Goal: Task Accomplishment & Management: Complete application form

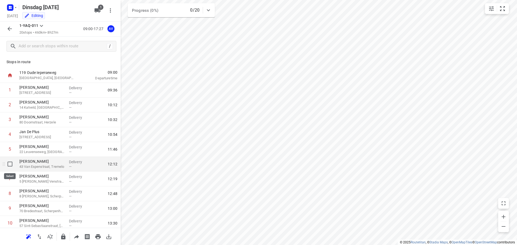
click at [8, 165] on input "checkbox" at bounding box center [10, 164] width 11 height 11
checkbox input "true"
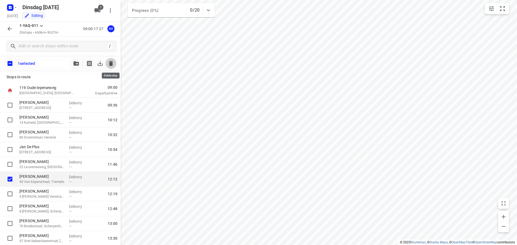
click at [112, 64] on icon "button" at bounding box center [111, 63] width 4 height 5
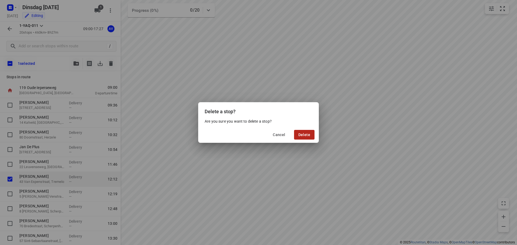
click at [306, 133] on span "Delete" at bounding box center [304, 135] width 12 height 4
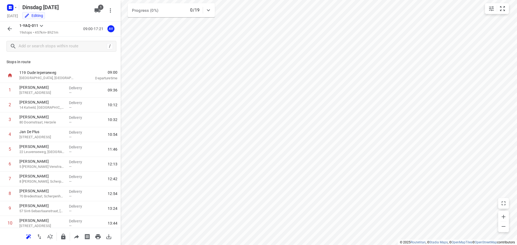
click at [9, 30] on icon "button" at bounding box center [10, 29] width 4 height 4
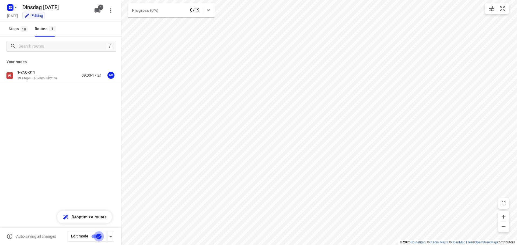
click at [95, 236] on input "checkbox" at bounding box center [98, 237] width 31 height 10
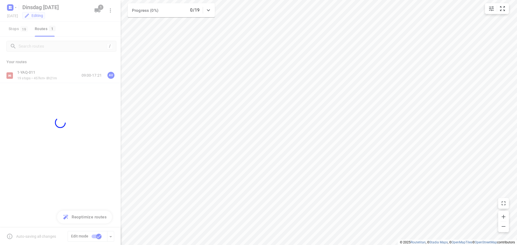
checkbox input "false"
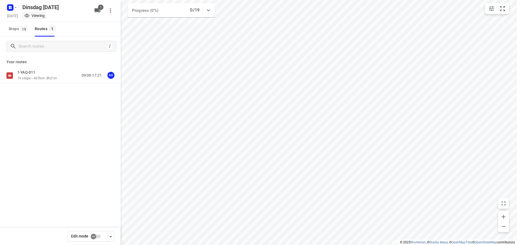
click at [64, 74] on div "1-YAQ-011 19 stops • 457km • 8h21m 09:00-17:21 AV" at bounding box center [68, 75] width 103 height 11
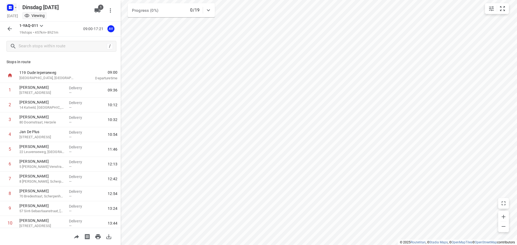
click at [12, 8] on rect "button" at bounding box center [10, 7] width 6 height 6
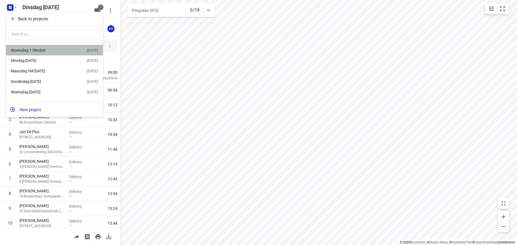
click at [41, 49] on div "Woensdag 1 Oktober" at bounding box center [42, 50] width 62 height 4
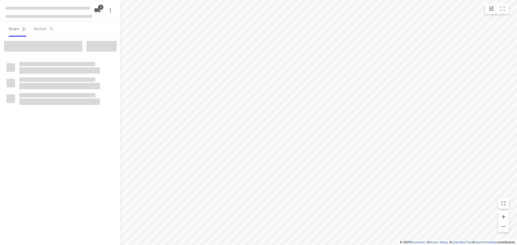
type input "distance"
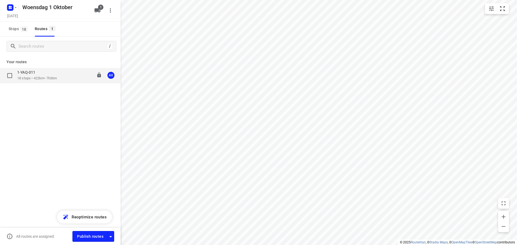
click at [61, 78] on div "1-YAQ-011 18 stops • 422km • 7h36m 09:00-17:41 AV" at bounding box center [68, 75] width 103 height 11
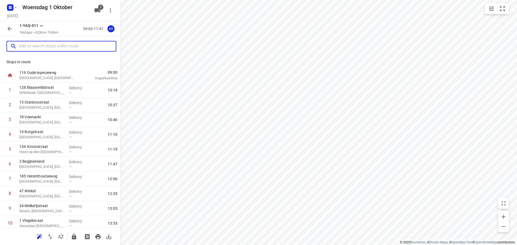
click at [58, 45] on input "text" at bounding box center [67, 46] width 97 height 8
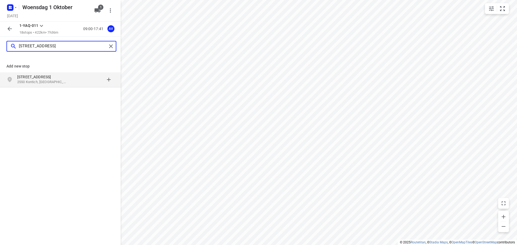
type input "[STREET_ADDRESS]"
click at [58, 79] on p "[STREET_ADDRESS]" at bounding box center [42, 76] width 50 height 5
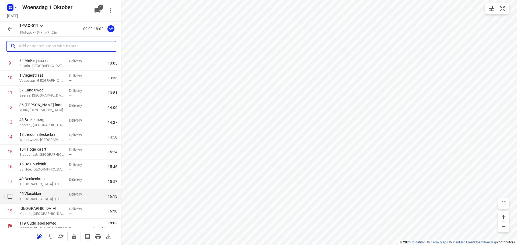
scroll to position [151, 0]
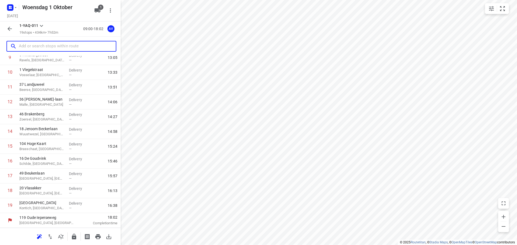
click at [37, 46] on input "text" at bounding box center [67, 46] width 97 height 8
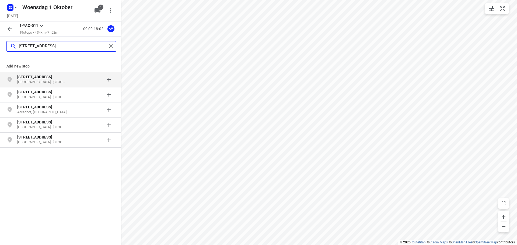
type input "[STREET_ADDRESS]"
click at [54, 81] on p "[GEOGRAPHIC_DATA], [GEOGRAPHIC_DATA]" at bounding box center [42, 82] width 50 height 5
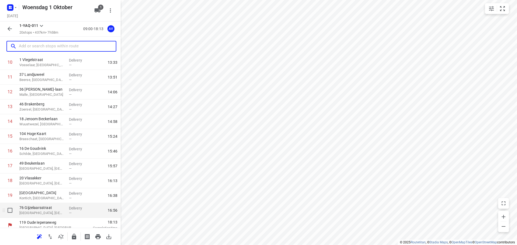
scroll to position [166, 0]
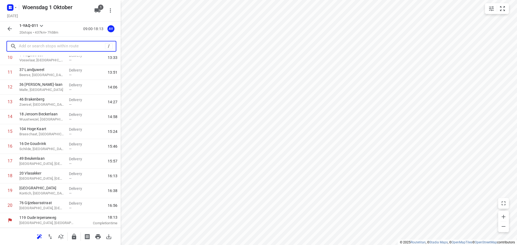
click at [67, 47] on input "text" at bounding box center [62, 46] width 86 height 8
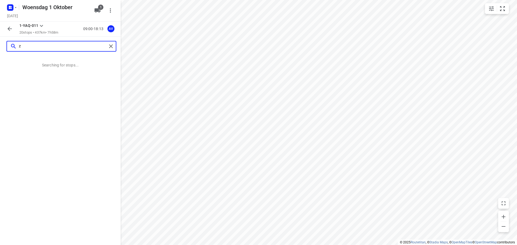
scroll to position [0, 0]
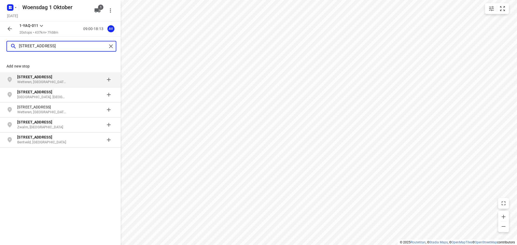
type input "[STREET_ADDRESS]"
click at [59, 80] on p "Wetteren, [GEOGRAPHIC_DATA]" at bounding box center [42, 82] width 50 height 5
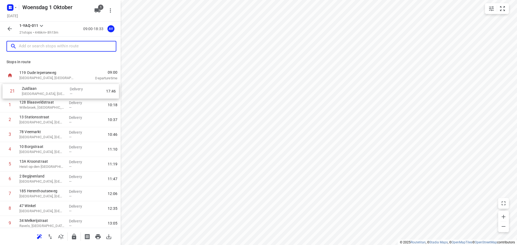
drag, startPoint x: 2, startPoint y: 206, endPoint x: 5, endPoint y: 90, distance: 116.1
click at [5, 90] on div "1 [GEOGRAPHIC_DATA], [GEOGRAPHIC_DATA] Delivery — 10:18 [GEOGRAPHIC_DATA], [GEO…" at bounding box center [60, 238] width 121 height 311
click at [57, 94] on p "[GEOGRAPHIC_DATA], [GEOGRAPHIC_DATA]" at bounding box center [41, 92] width 45 height 5
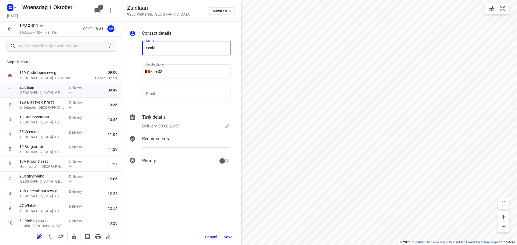
type input "Scala Plastics"
click at [186, 72] on input "+32" at bounding box center [186, 71] width 88 height 15
type input "[PHONE_NUMBER]"
drag, startPoint x: 175, startPoint y: 127, endPoint x: 177, endPoint y: 124, distance: 3.5
click at [175, 127] on p "Delivery, 00:00-23:59" at bounding box center [160, 126] width 37 height 6
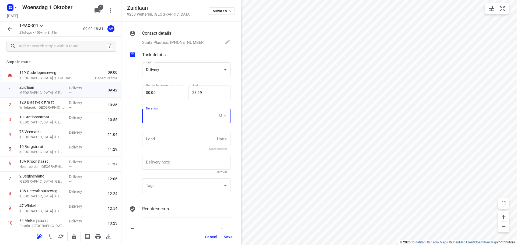
click at [178, 121] on input "number" at bounding box center [179, 116] width 74 height 15
type input "1"
click at [229, 237] on span "Save" at bounding box center [228, 237] width 9 height 4
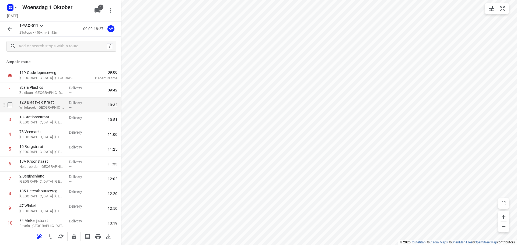
click at [64, 106] on div "[STREET_ADDRESS]" at bounding box center [42, 105] width 50 height 15
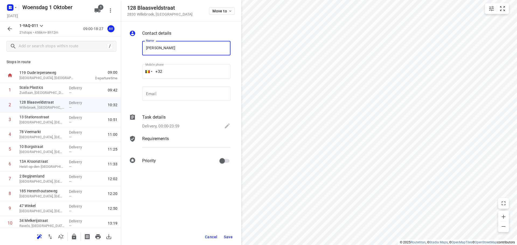
type input "[PERSON_NAME]"
click at [202, 69] on input "+32" at bounding box center [186, 71] width 88 height 15
type input "[PHONE_NUMBER]"
click at [179, 125] on p "Delivery, 00:00-23:59" at bounding box center [160, 126] width 37 height 6
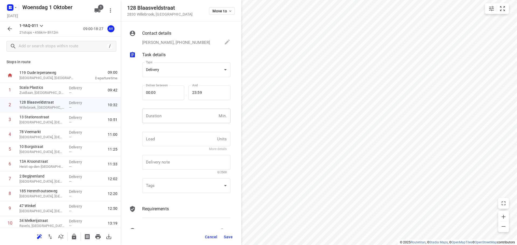
click at [179, 120] on input "number" at bounding box center [179, 116] width 74 height 15
type input "1"
click at [229, 237] on span "Save" at bounding box center [228, 237] width 9 height 4
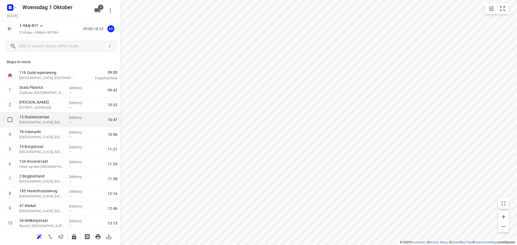
click at [46, 121] on p "[GEOGRAPHIC_DATA], [GEOGRAPHIC_DATA]" at bounding box center [41, 122] width 45 height 5
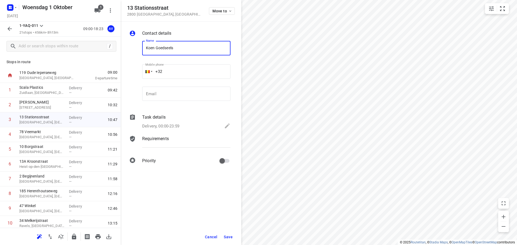
type input "Koen Goedseels"
click at [187, 72] on input "+32" at bounding box center [186, 71] width 88 height 15
type input "[PHONE_NUMBER]"
click at [171, 124] on p "Delivery, 00:00-23:59" at bounding box center [160, 126] width 37 height 6
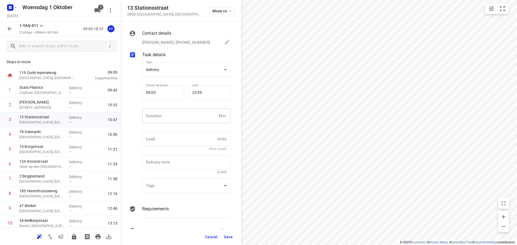
click at [176, 117] on input "number" at bounding box center [179, 116] width 74 height 15
type input "1"
click at [228, 239] on span "Save" at bounding box center [228, 237] width 9 height 4
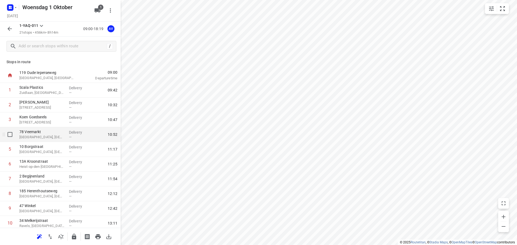
click at [54, 137] on p "[GEOGRAPHIC_DATA], [GEOGRAPHIC_DATA]" at bounding box center [41, 137] width 45 height 5
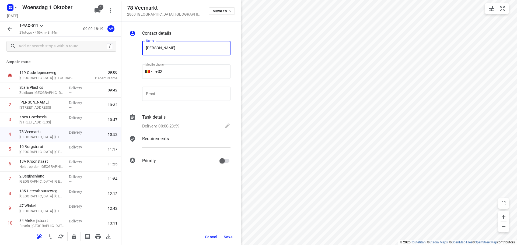
type input "[PERSON_NAME]"
click at [186, 68] on input "+32" at bounding box center [186, 71] width 88 height 15
type input "[PHONE_NUMBER]"
click at [178, 125] on p "Delivery, 00:00-23:59" at bounding box center [160, 126] width 37 height 6
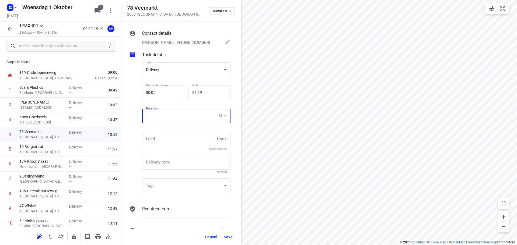
click at [179, 121] on input "number" at bounding box center [179, 116] width 74 height 15
type input "1"
click at [229, 238] on span "Save" at bounding box center [228, 237] width 9 height 4
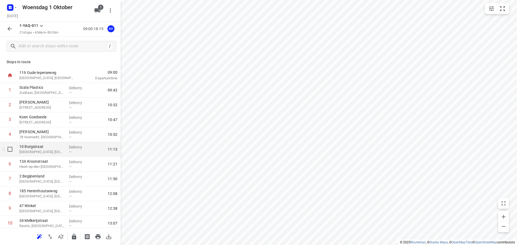
click at [50, 149] on p "[GEOGRAPHIC_DATA], [GEOGRAPHIC_DATA]" at bounding box center [41, 151] width 45 height 5
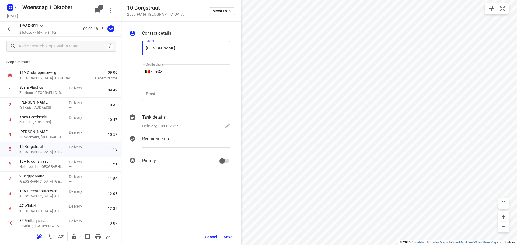
type input "[PERSON_NAME]"
click at [191, 67] on input "+32" at bounding box center [186, 71] width 88 height 15
type input "[PHONE_NUMBER]"
click at [170, 123] on div "Delivery, 00:00-23:59" at bounding box center [186, 127] width 88 height 8
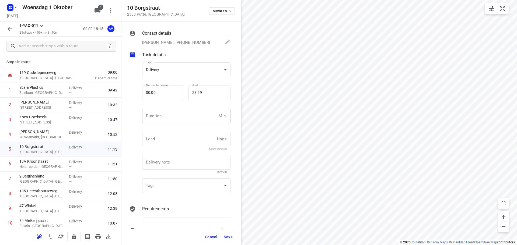
click at [172, 118] on input "number" at bounding box center [179, 116] width 74 height 15
type input "1"
click at [229, 238] on span "Save" at bounding box center [228, 237] width 9 height 4
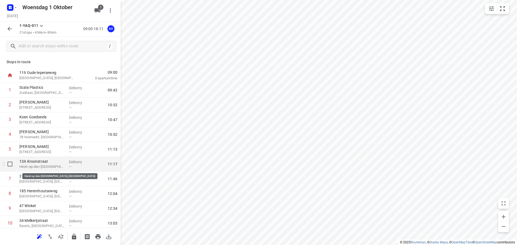
click at [52, 166] on p "Heist-op-den-[GEOGRAPHIC_DATA], [GEOGRAPHIC_DATA]" at bounding box center [41, 166] width 45 height 5
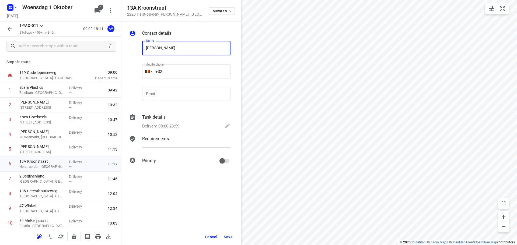
type input "[PERSON_NAME]"
click at [179, 70] on input "+32" at bounding box center [186, 71] width 88 height 15
type input "[PHONE_NUMBER]"
click at [178, 126] on p "Delivery, 00:00-23:59" at bounding box center [160, 126] width 37 height 6
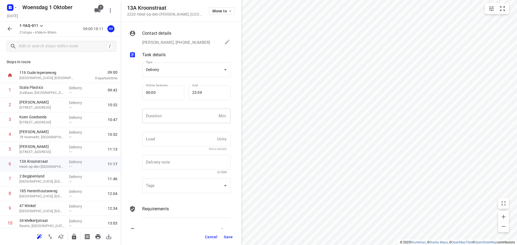
click at [178, 120] on input "number" at bounding box center [179, 116] width 74 height 15
type input "1"
click at [228, 238] on span "Save" at bounding box center [228, 237] width 9 height 4
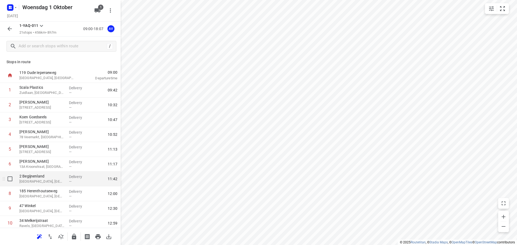
click at [47, 180] on p "[GEOGRAPHIC_DATA], [GEOGRAPHIC_DATA]" at bounding box center [41, 181] width 45 height 5
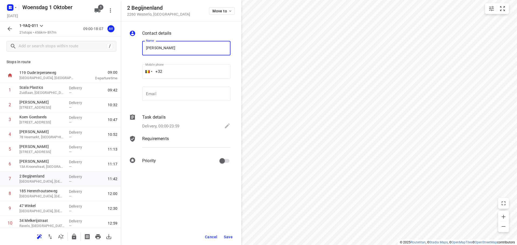
type input "[PERSON_NAME]"
click at [196, 73] on input "+32" at bounding box center [186, 71] width 88 height 15
type input "[PHONE_NUMBER]"
click at [173, 127] on p "Delivery, 00:00-23:59" at bounding box center [160, 126] width 37 height 6
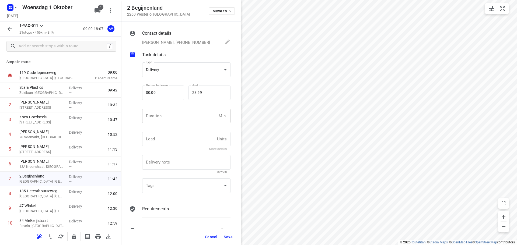
click at [174, 114] on input "number" at bounding box center [179, 116] width 74 height 15
type input "1"
click at [228, 238] on span "Save" at bounding box center [228, 237] width 9 height 4
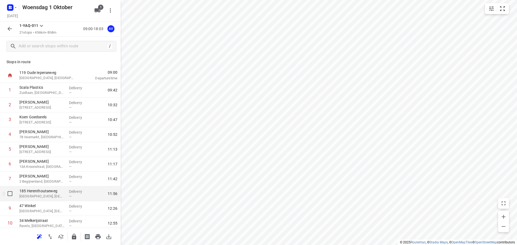
click at [48, 194] on p "[GEOGRAPHIC_DATA], [GEOGRAPHIC_DATA]" at bounding box center [41, 196] width 45 height 5
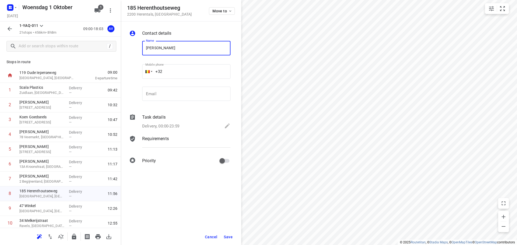
type input "[PERSON_NAME]"
click at [188, 73] on input "+32" at bounding box center [186, 71] width 88 height 15
type input "[PHONE_NUMBER]"
click at [173, 125] on p "Delivery, 00:00-23:59" at bounding box center [160, 126] width 37 height 6
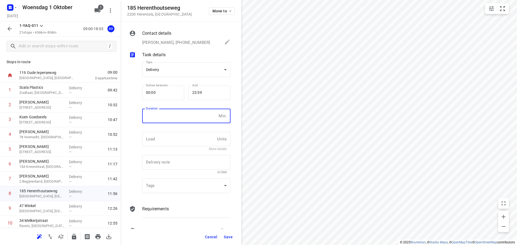
click at [175, 118] on input "number" at bounding box center [179, 116] width 74 height 15
type input "1"
click at [231, 239] on span "Save" at bounding box center [228, 237] width 9 height 4
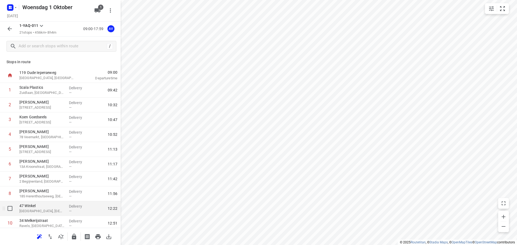
click at [55, 213] on p "[GEOGRAPHIC_DATA], [GEOGRAPHIC_DATA]" at bounding box center [41, 211] width 45 height 5
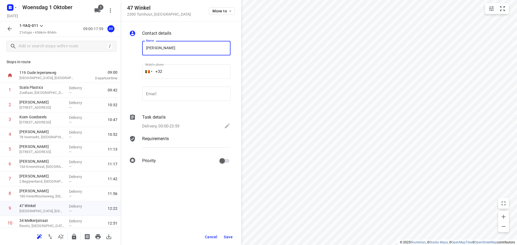
type input "[PERSON_NAME]"
click at [190, 71] on input "+32" at bounding box center [186, 71] width 88 height 15
type input "[PHONE_NUMBER]"
click at [173, 127] on p "Delivery, 00:00-23:59" at bounding box center [160, 126] width 37 height 6
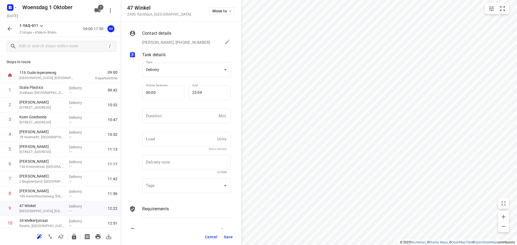
click at [174, 108] on div "Duration Min. Duration" at bounding box center [186, 118] width 93 height 25
click at [176, 119] on input "number" at bounding box center [179, 116] width 74 height 15
type input "1"
click at [229, 240] on button "Save" at bounding box center [228, 237] width 13 height 10
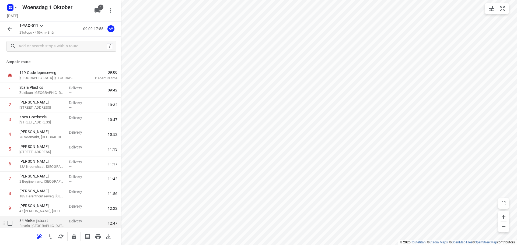
click at [55, 224] on p "Ravels, [GEOGRAPHIC_DATA]" at bounding box center [41, 226] width 45 height 5
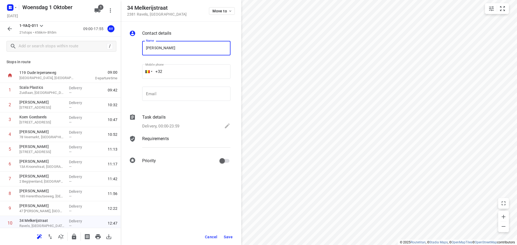
type input "[PERSON_NAME]"
drag, startPoint x: 180, startPoint y: 69, endPoint x: 186, endPoint y: 62, distance: 9.6
click at [180, 69] on input "+32" at bounding box center [186, 71] width 88 height 15
type input "[PHONE_NUMBER]"
click at [175, 125] on p "Delivery, 00:00-23:59" at bounding box center [160, 126] width 37 height 6
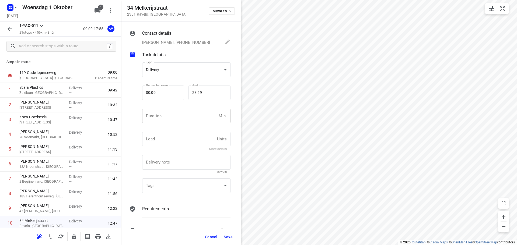
click at [176, 119] on input "number" at bounding box center [179, 116] width 74 height 15
type input "1"
click at [229, 238] on span "Save" at bounding box center [228, 237] width 9 height 4
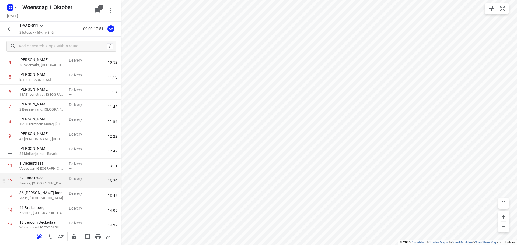
scroll to position [81, 0]
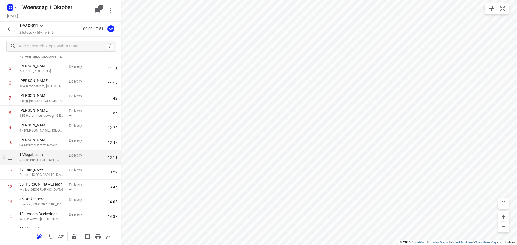
click at [55, 159] on p "Vosselaar, [GEOGRAPHIC_DATA]" at bounding box center [41, 160] width 45 height 5
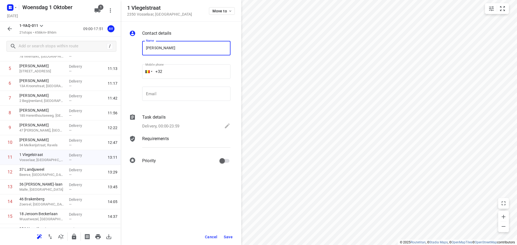
type input "[PERSON_NAME]"
drag, startPoint x: 189, startPoint y: 74, endPoint x: 195, endPoint y: 60, distance: 15.1
click at [189, 73] on input "+32" at bounding box center [186, 71] width 88 height 15
type input "[PHONE_NUMBER]"
click at [173, 125] on p "Delivery, 00:00-23:59" at bounding box center [160, 126] width 37 height 6
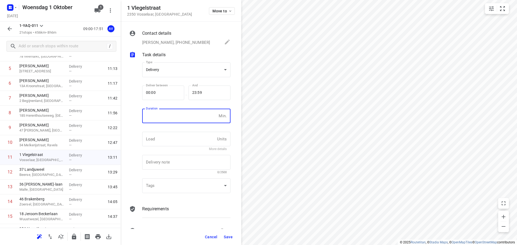
click at [174, 117] on input "number" at bounding box center [179, 116] width 74 height 15
type input "1"
click at [228, 236] on span "Save" at bounding box center [228, 237] width 9 height 4
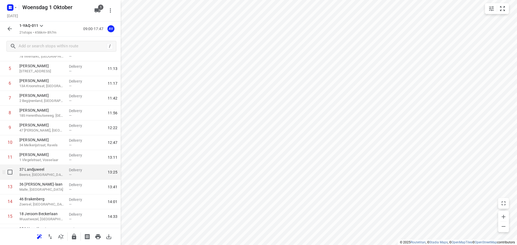
click at [48, 174] on p "Beerse, [GEOGRAPHIC_DATA]" at bounding box center [41, 174] width 45 height 5
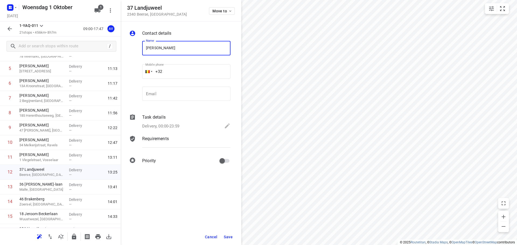
type input "[PERSON_NAME]"
click at [179, 74] on input "+32" at bounding box center [186, 71] width 88 height 15
type input "[PHONE_NUMBER]"
click at [152, 126] on p "Delivery, 00:00-23:59" at bounding box center [160, 126] width 37 height 6
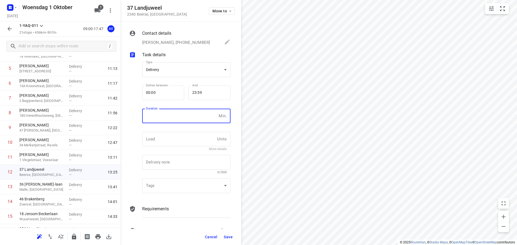
click at [158, 121] on input "number" at bounding box center [179, 116] width 74 height 15
type input "1"
click at [229, 237] on span "Save" at bounding box center [228, 237] width 9 height 4
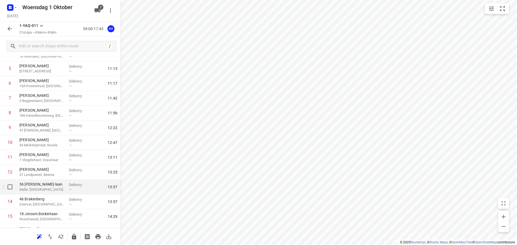
click at [49, 190] on p "Malle, [GEOGRAPHIC_DATA]" at bounding box center [41, 189] width 45 height 5
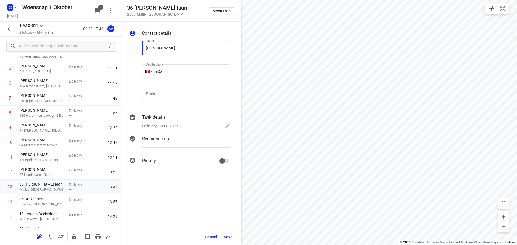
type input "[PERSON_NAME]"
drag, startPoint x: 185, startPoint y: 69, endPoint x: 183, endPoint y: 61, distance: 8.4
click at [185, 69] on input "+32" at bounding box center [186, 71] width 88 height 15
type input "[PHONE_NUMBER]"
click at [174, 125] on p "Delivery, 00:00-23:59" at bounding box center [160, 126] width 37 height 6
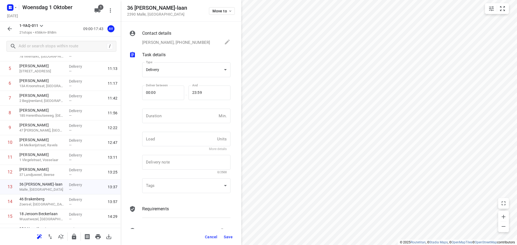
click at [176, 122] on input "number" at bounding box center [179, 116] width 74 height 15
type input "1"
click at [228, 238] on span "Save" at bounding box center [228, 237] width 9 height 4
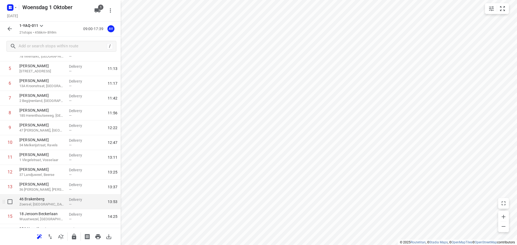
click at [48, 204] on p "Zoersel, [GEOGRAPHIC_DATA]" at bounding box center [41, 204] width 45 height 5
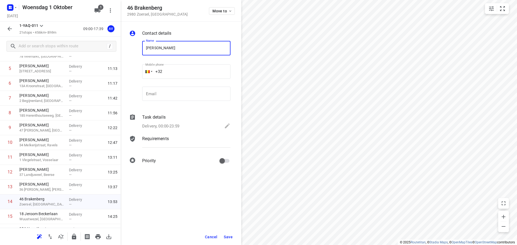
type input "[PERSON_NAME]"
click at [190, 71] on input "+32" at bounding box center [186, 71] width 88 height 15
type input "[PHONE_NUMBER]"
click at [171, 125] on p "Delivery, 00:00-23:59" at bounding box center [160, 126] width 37 height 6
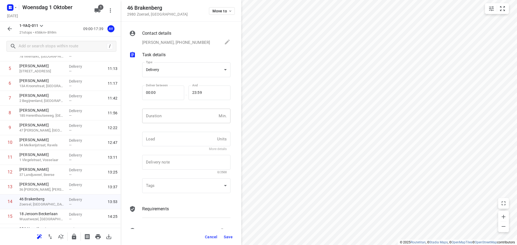
click at [175, 116] on input "number" at bounding box center [179, 116] width 74 height 15
type input "1"
click at [230, 236] on span "Save" at bounding box center [228, 237] width 9 height 4
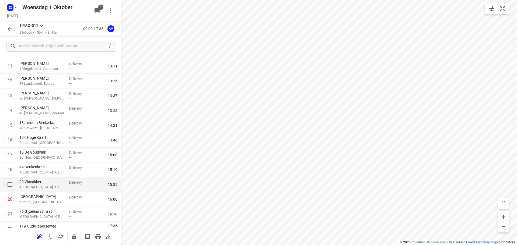
scroll to position [181, 0]
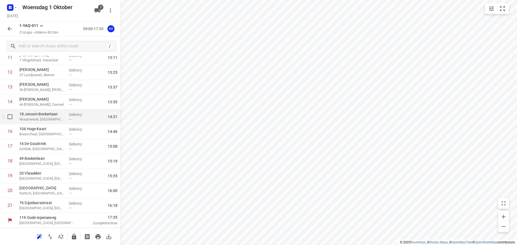
click at [59, 119] on p "Wuustwezel, [GEOGRAPHIC_DATA]" at bounding box center [41, 119] width 45 height 5
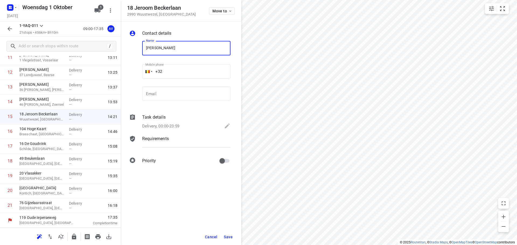
type input "[PERSON_NAME]"
click at [184, 67] on input "+32" at bounding box center [186, 71] width 88 height 15
type input "[PHONE_NUMBER]"
click at [168, 127] on p "Delivery, 00:00-23:59" at bounding box center [160, 126] width 37 height 6
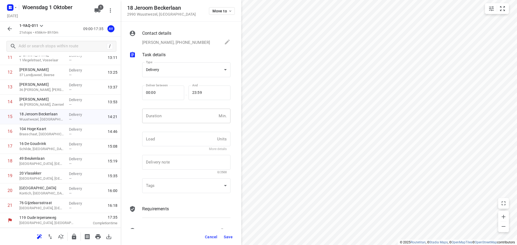
click at [174, 114] on input "number" at bounding box center [179, 116] width 74 height 15
type input "1"
click at [229, 237] on span "Save" at bounding box center [228, 237] width 9 height 4
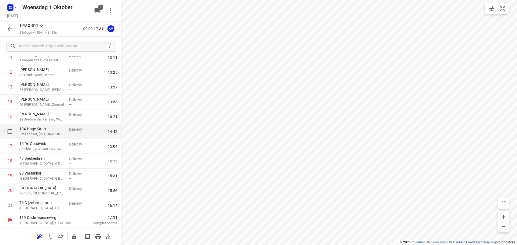
click at [46, 133] on p "Brasschaat, [GEOGRAPHIC_DATA]" at bounding box center [41, 134] width 45 height 5
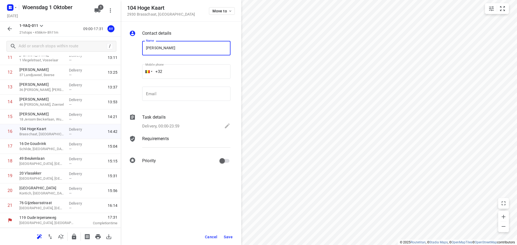
type input "[PERSON_NAME]"
click at [194, 70] on input "+32" at bounding box center [186, 71] width 88 height 15
type input "[PHONE_NUMBER]"
click at [176, 125] on p "Delivery, 00:00-23:59" at bounding box center [160, 126] width 37 height 6
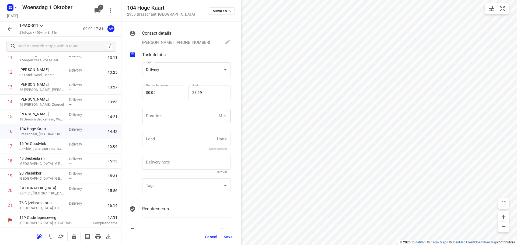
click at [177, 121] on input "number" at bounding box center [179, 116] width 74 height 15
type input "1"
click at [228, 237] on span "Save" at bounding box center [228, 237] width 9 height 4
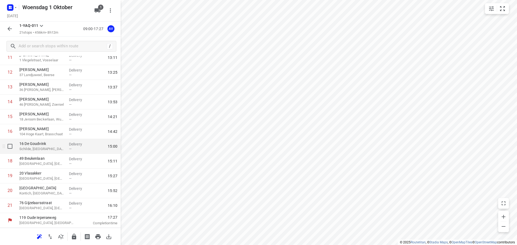
click at [52, 150] on p "Schilde, [GEOGRAPHIC_DATA]" at bounding box center [41, 148] width 45 height 5
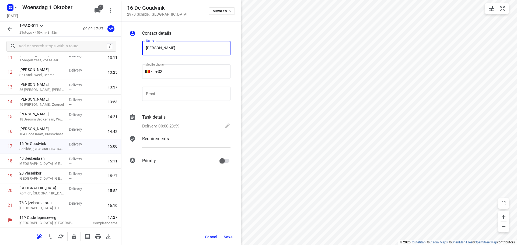
type input "[PERSON_NAME]"
click at [187, 69] on input "+32" at bounding box center [186, 71] width 88 height 15
type input "[PHONE_NUMBER]"
click at [158, 127] on p "Delivery, 00:00-23:59" at bounding box center [160, 126] width 37 height 6
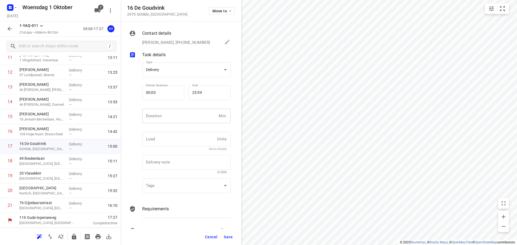
click at [162, 121] on input "number" at bounding box center [179, 116] width 74 height 15
type input "1"
click at [229, 238] on span "Save" at bounding box center [228, 237] width 9 height 4
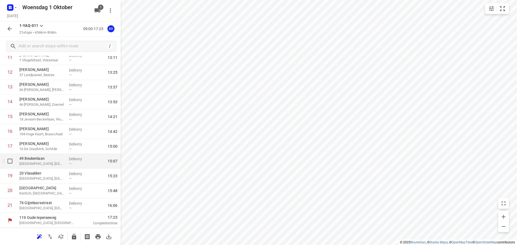
click at [48, 163] on p "[GEOGRAPHIC_DATA], [GEOGRAPHIC_DATA]" at bounding box center [41, 163] width 45 height 5
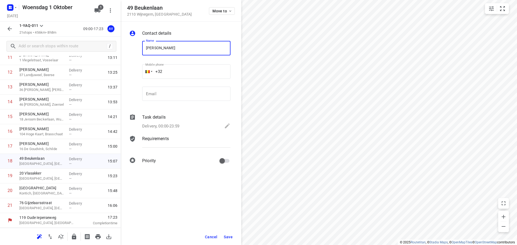
type input "[PERSON_NAME]"
click at [184, 72] on input "+32" at bounding box center [186, 71] width 88 height 15
type input "[PHONE_NUMBER]"
click at [167, 126] on p "Delivery, 00:00-23:59" at bounding box center [160, 126] width 37 height 6
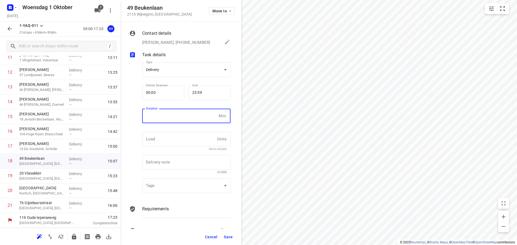
click at [169, 121] on input "number" at bounding box center [179, 116] width 74 height 15
type input "1"
click at [229, 237] on span "Save" at bounding box center [228, 237] width 9 height 4
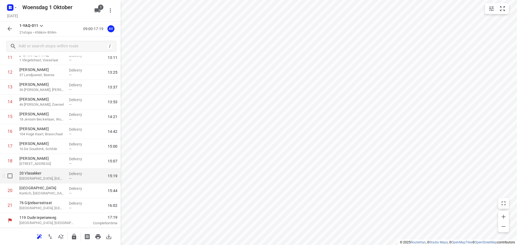
click at [50, 179] on p "[GEOGRAPHIC_DATA], [GEOGRAPHIC_DATA]" at bounding box center [41, 178] width 45 height 5
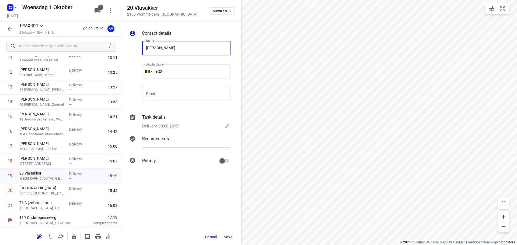
type input "[PERSON_NAME]"
drag, startPoint x: 183, startPoint y: 70, endPoint x: 187, endPoint y: 65, distance: 6.7
click at [183, 70] on input "+32" at bounding box center [186, 71] width 88 height 15
type input "[PHONE_NUMBER]"
drag, startPoint x: 173, startPoint y: 125, endPoint x: 176, endPoint y: 121, distance: 4.6
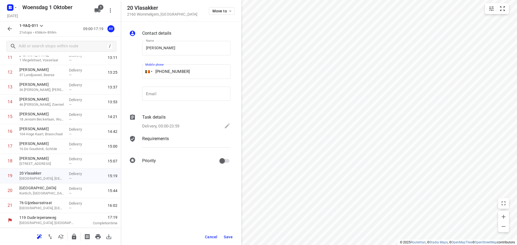
click at [174, 125] on p "Delivery, 00:00-23:59" at bounding box center [160, 126] width 37 height 6
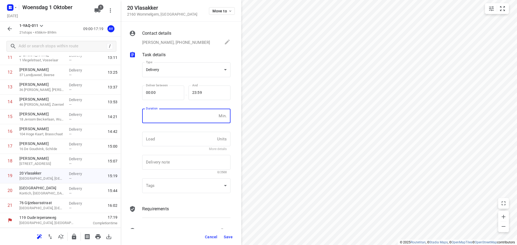
click at [178, 119] on input "number" at bounding box center [179, 116] width 74 height 15
type input "1"
click at [227, 239] on span "Save" at bounding box center [228, 237] width 9 height 4
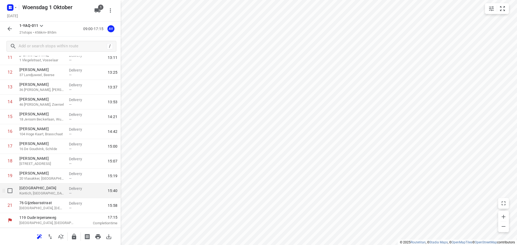
click at [47, 191] on p "Kontich, [GEOGRAPHIC_DATA]" at bounding box center [41, 193] width 45 height 5
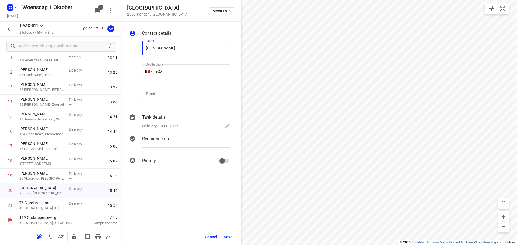
type input "[PERSON_NAME]"
click at [186, 67] on input "+32" at bounding box center [186, 71] width 88 height 15
type input "[PHONE_NUMBER]"
click at [173, 123] on p "Delivery, 00:00-23:59" at bounding box center [160, 126] width 37 height 6
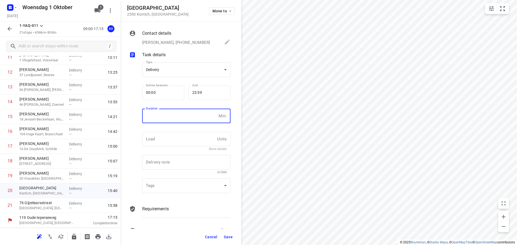
click at [172, 114] on input "number" at bounding box center [179, 116] width 74 height 15
type input "1"
click at [228, 239] on button "Save" at bounding box center [228, 237] width 13 height 10
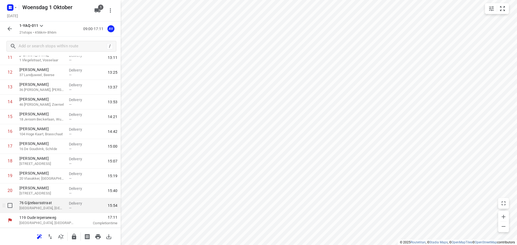
click at [53, 208] on p "[GEOGRAPHIC_DATA], [GEOGRAPHIC_DATA]" at bounding box center [41, 208] width 45 height 5
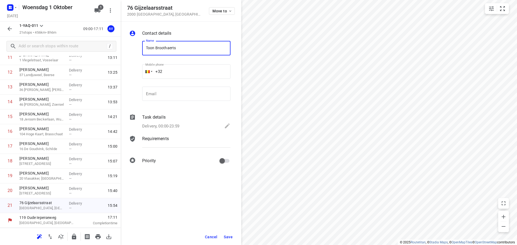
type input "Toon Broothaerts"
click at [188, 71] on input "+32" at bounding box center [186, 71] width 88 height 15
type input "[PHONE_NUMBER]"
click at [172, 125] on p "Delivery, 00:00-23:59" at bounding box center [160, 126] width 37 height 6
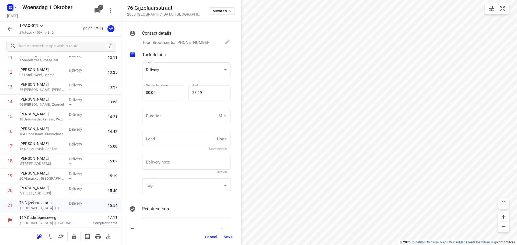
click at [176, 118] on input "number" at bounding box center [179, 116] width 74 height 15
type input "2"
click at [229, 236] on span "Save" at bounding box center [228, 237] width 9 height 4
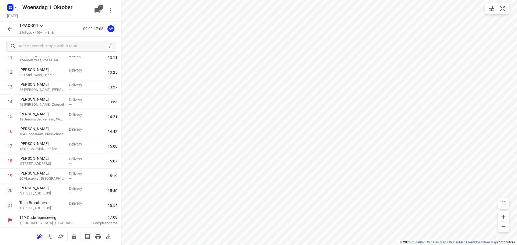
click at [11, 30] on icon "button" at bounding box center [9, 29] width 6 height 6
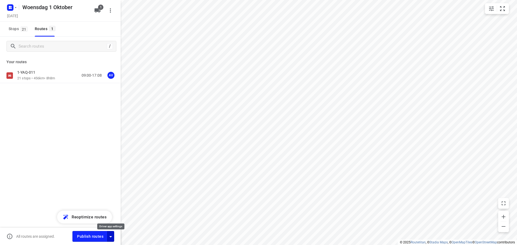
click at [111, 238] on icon "button" at bounding box center [110, 237] width 6 height 6
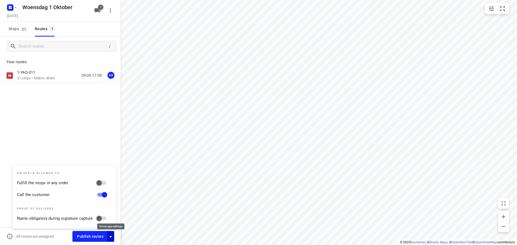
click at [111, 238] on icon "button" at bounding box center [110, 237] width 6 height 6
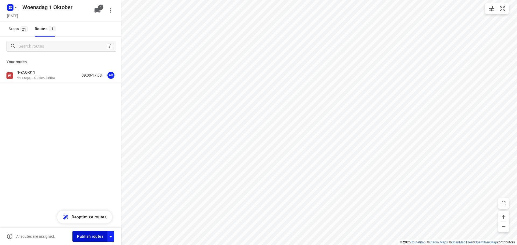
click at [99, 238] on span "Publish routes" at bounding box center [90, 236] width 26 height 7
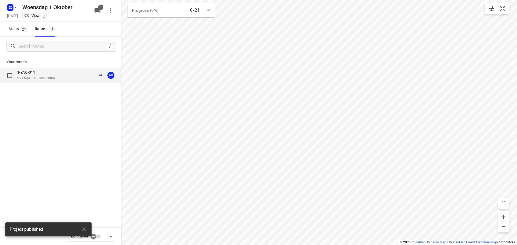
click at [60, 79] on div "1-YAQ-011 21 stops • 456km • 8h8m 09:00-17:08 AV" at bounding box center [68, 75] width 103 height 11
